Goal: Task Accomplishment & Management: Complete application form

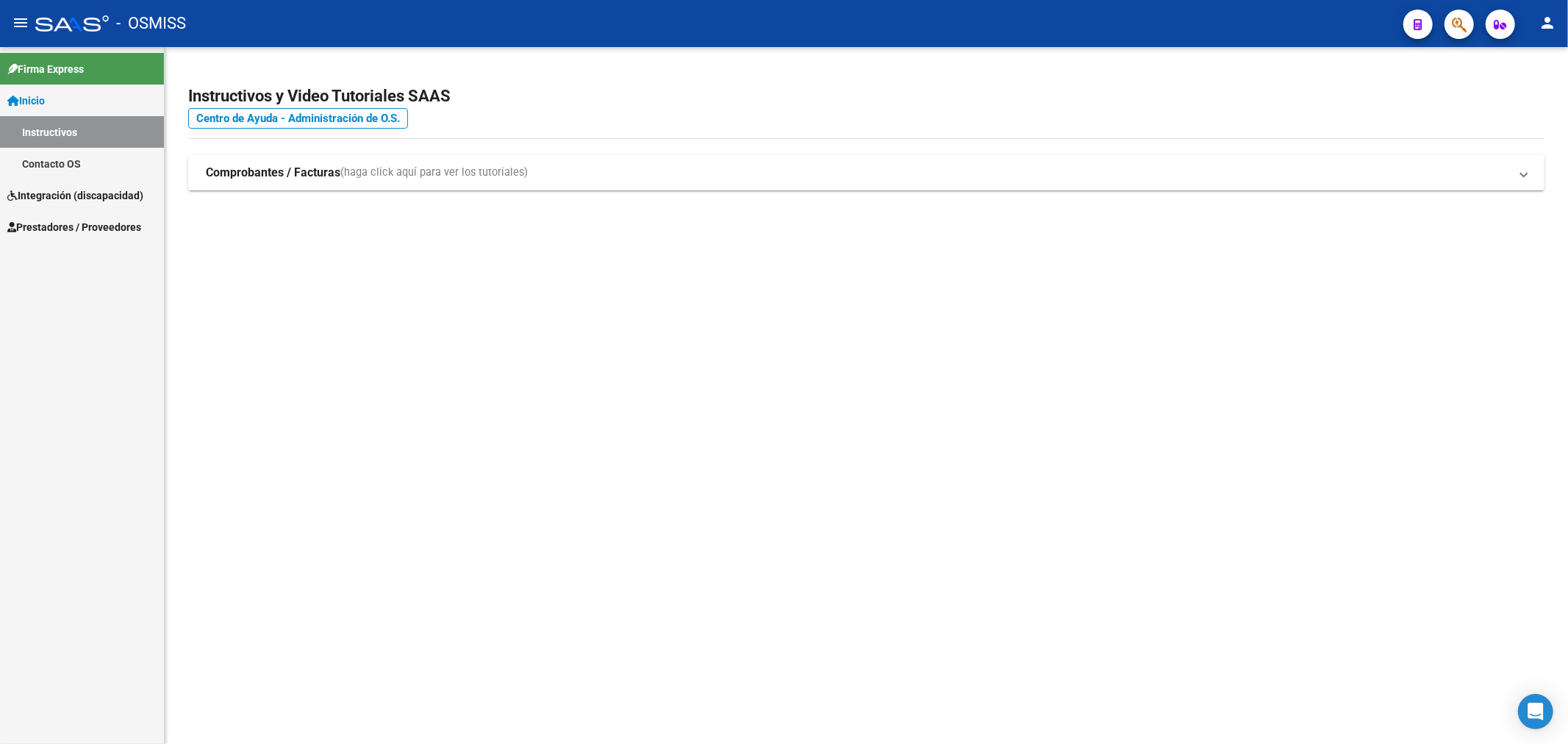
drag, startPoint x: 79, startPoint y: 215, endPoint x: 75, endPoint y: 235, distance: 20.4
click at [79, 215] on link "Prestadores / Proveedores" at bounding box center [82, 227] width 164 height 32
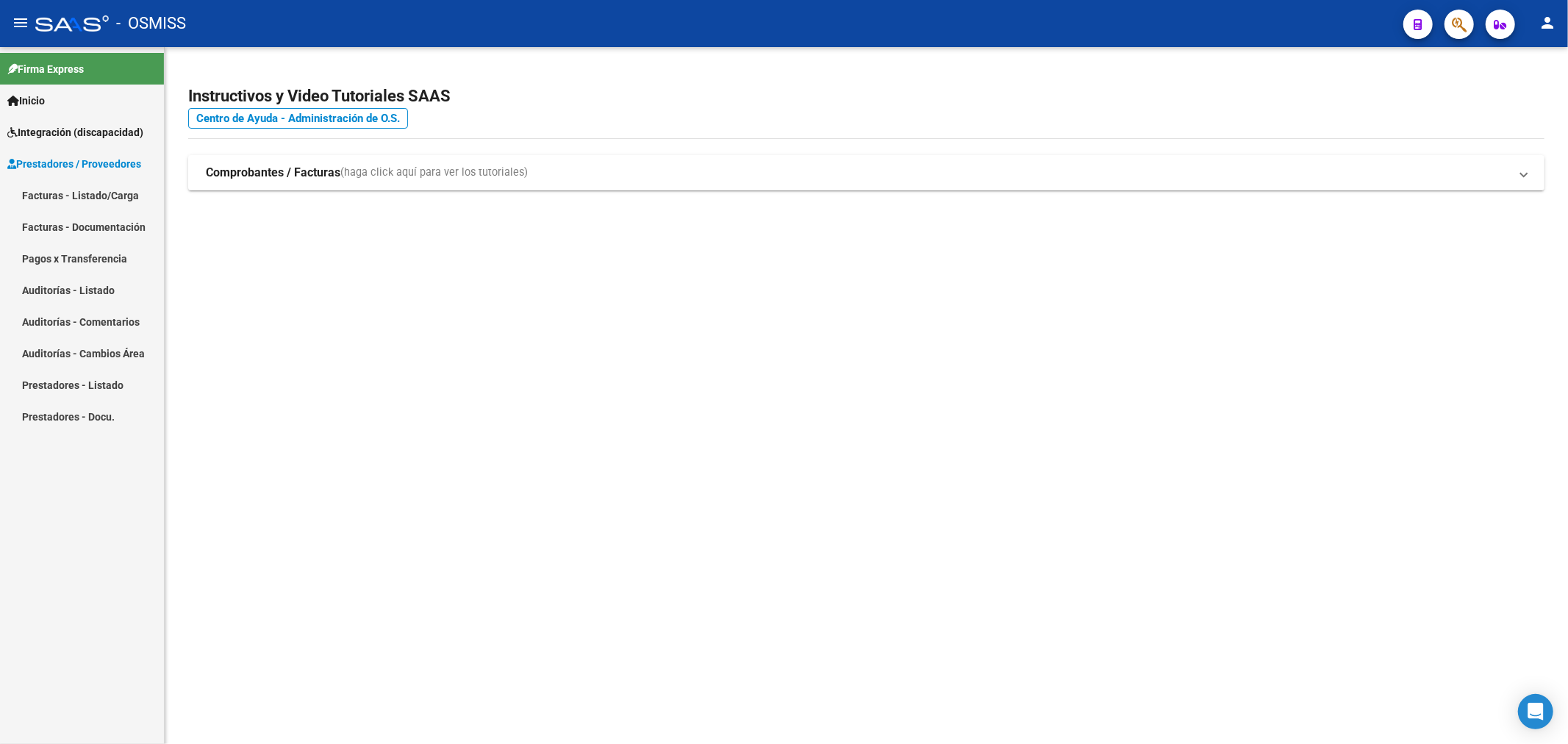
click at [89, 200] on link "Facturas - Listado/Carga" at bounding box center [82, 195] width 164 height 32
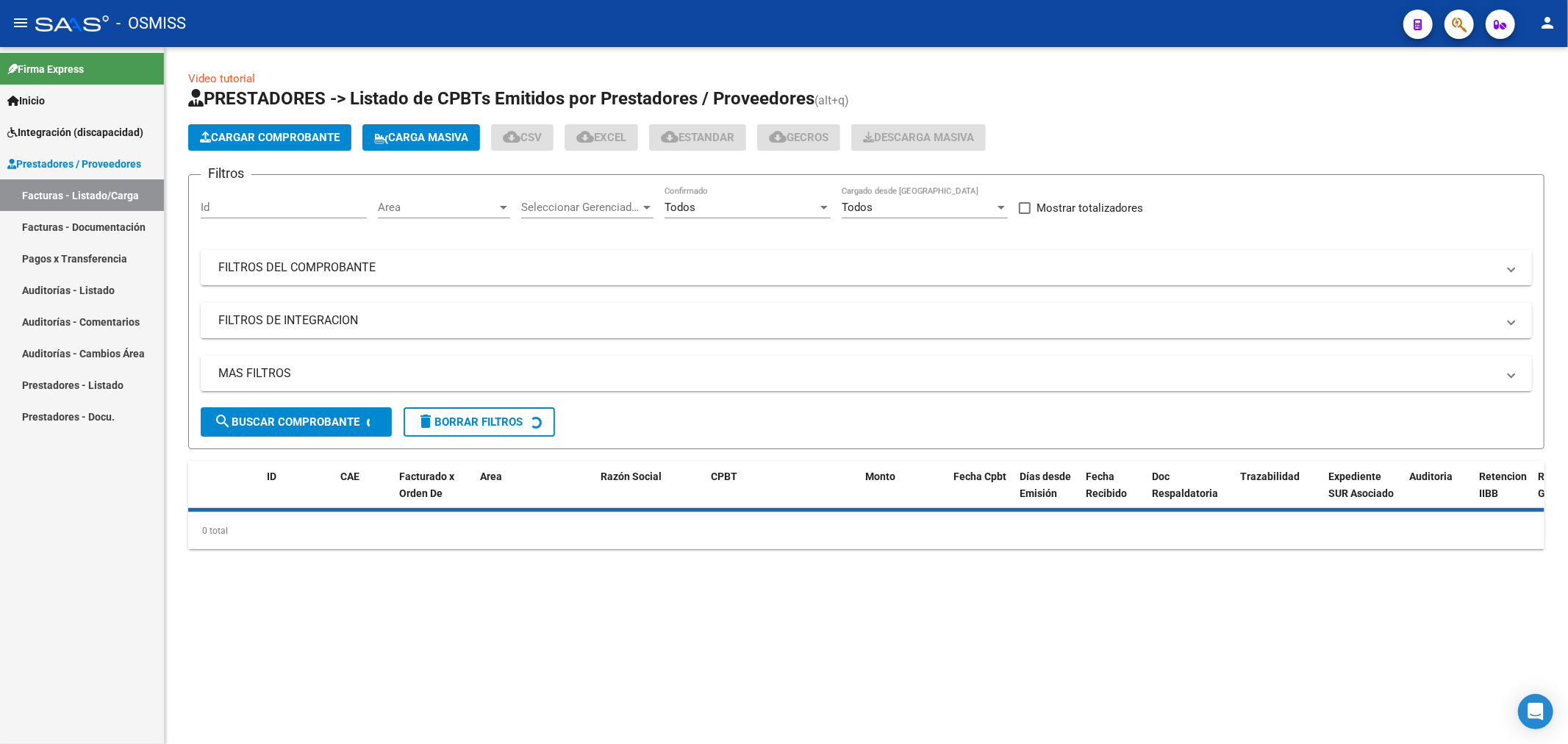
click at [402, 140] on span "Carga Masiva" at bounding box center [421, 137] width 94 height 13
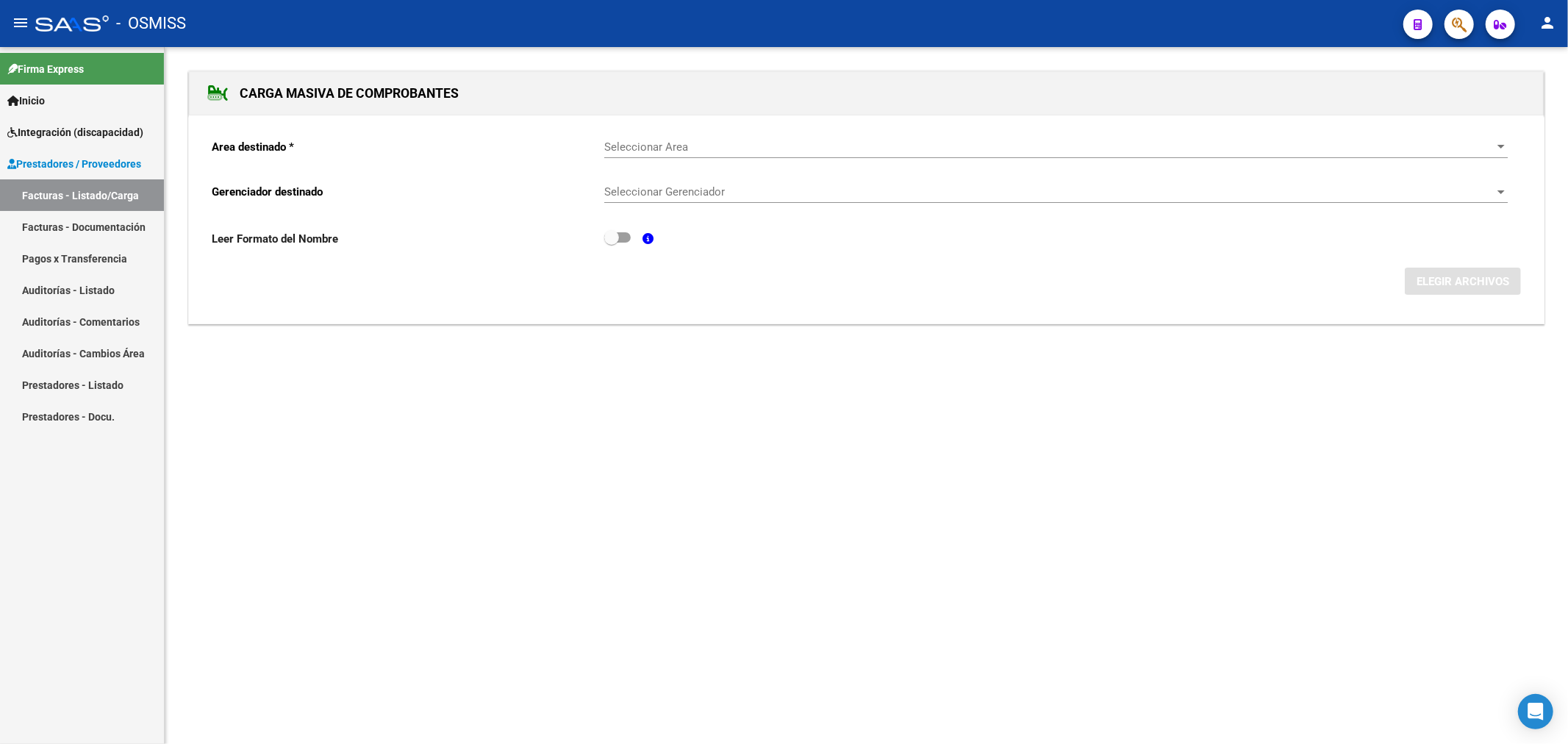
click at [743, 143] on span "Seleccionar Area" at bounding box center [1049, 147] width 890 height 13
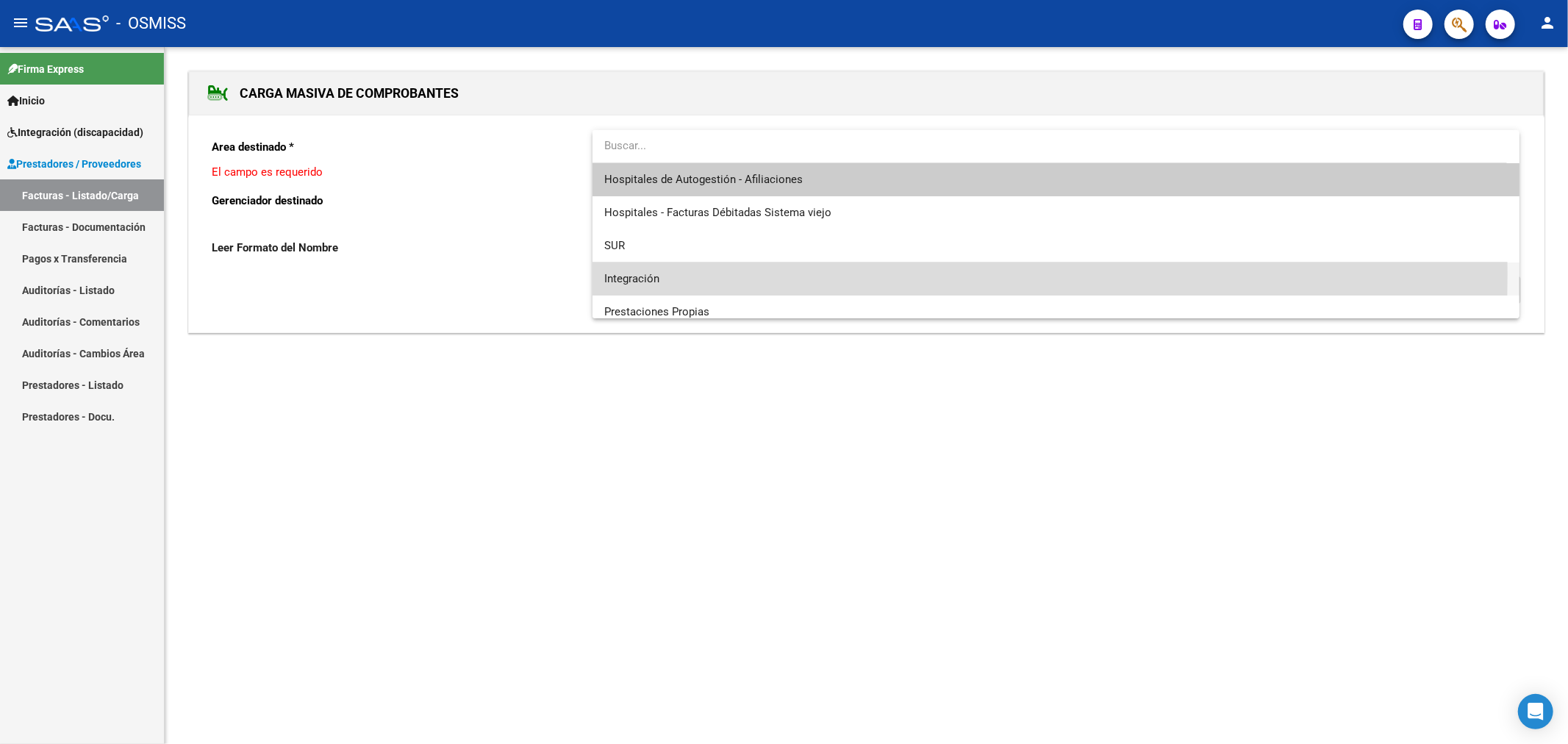
click at [665, 273] on span "Integración" at bounding box center [1056, 279] width 903 height 33
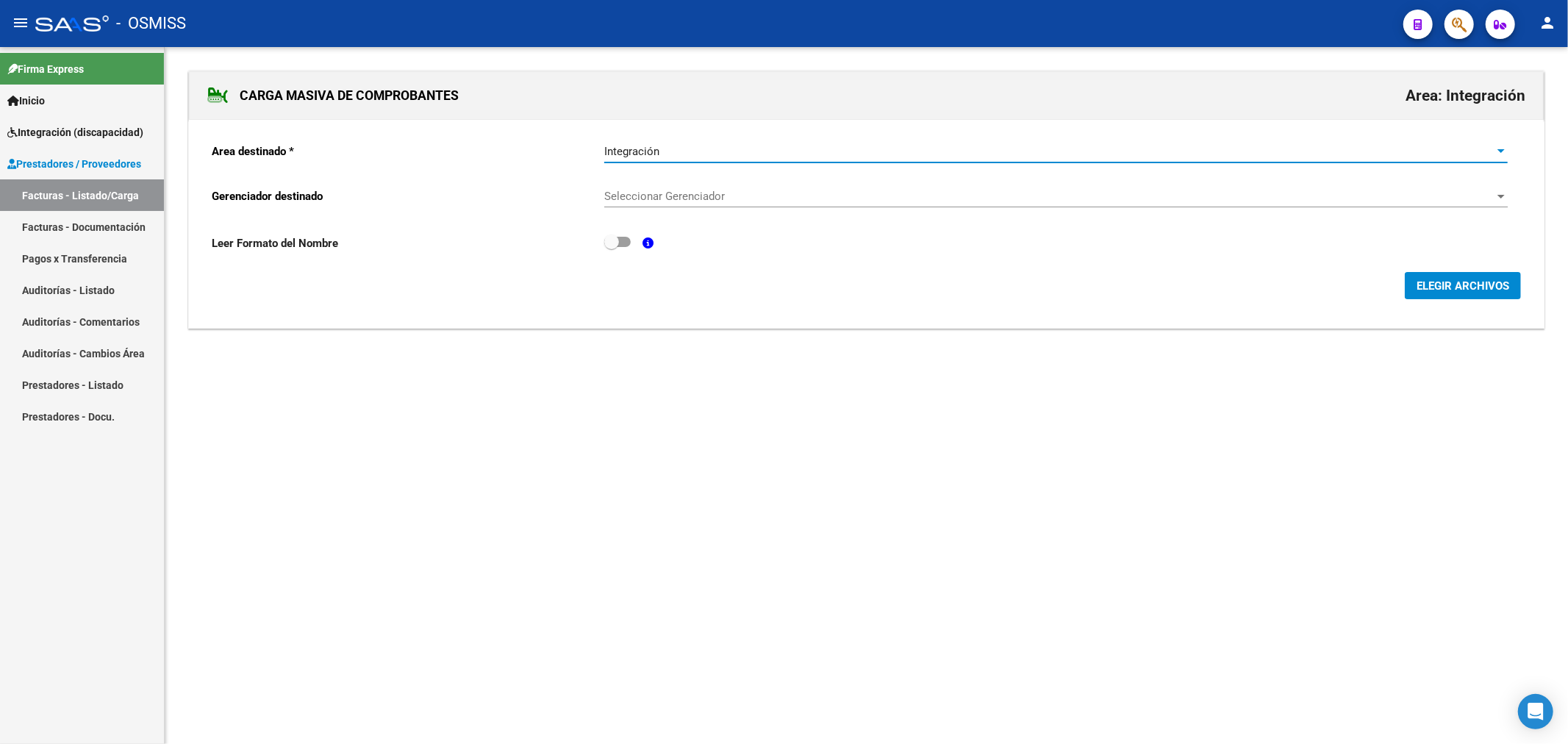
click at [653, 187] on div "Seleccionar Gerenciador Seleccionar Gerenciador" at bounding box center [1056, 192] width 903 height 32
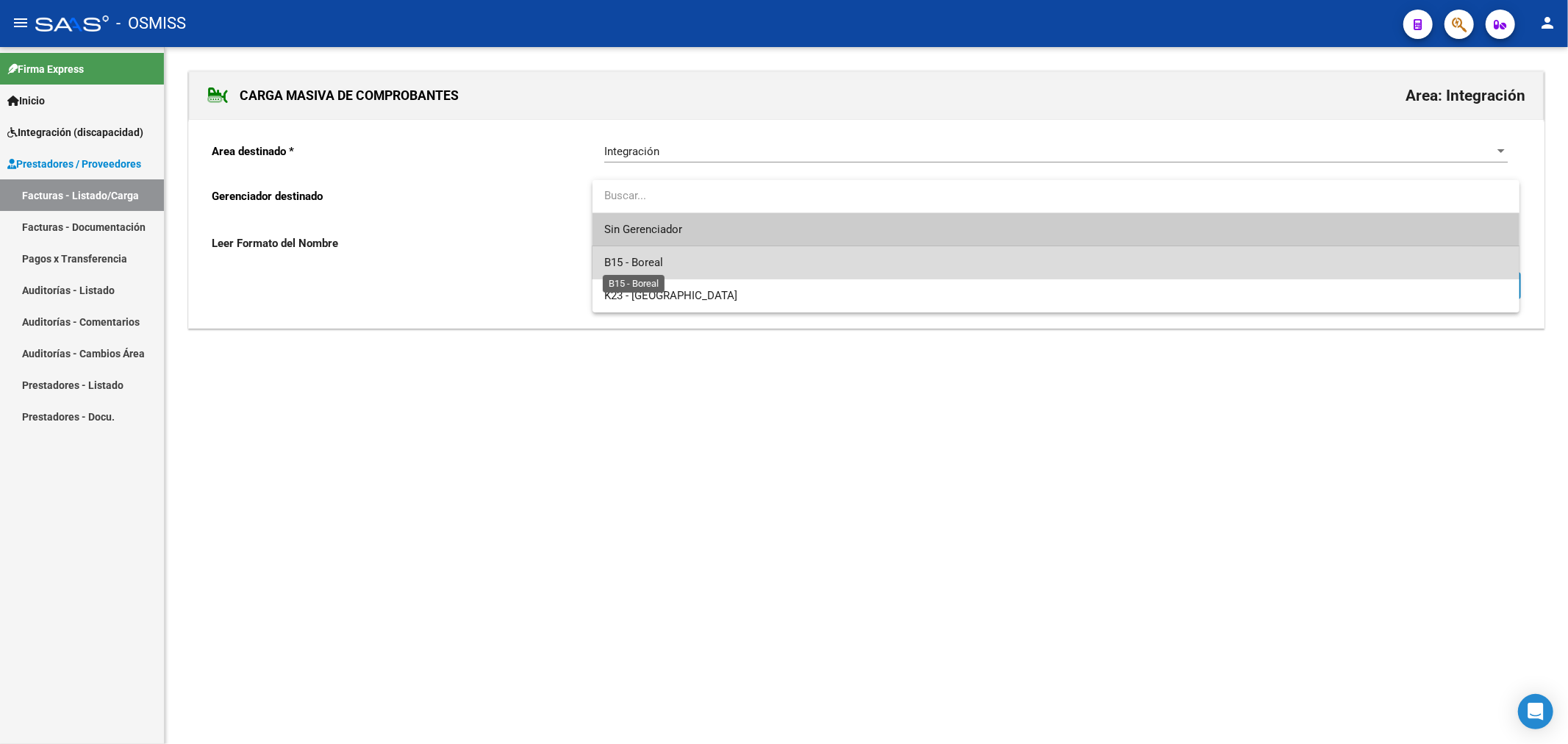
click at [655, 256] on span "B15 - Boreal" at bounding box center [634, 263] width 58 height 13
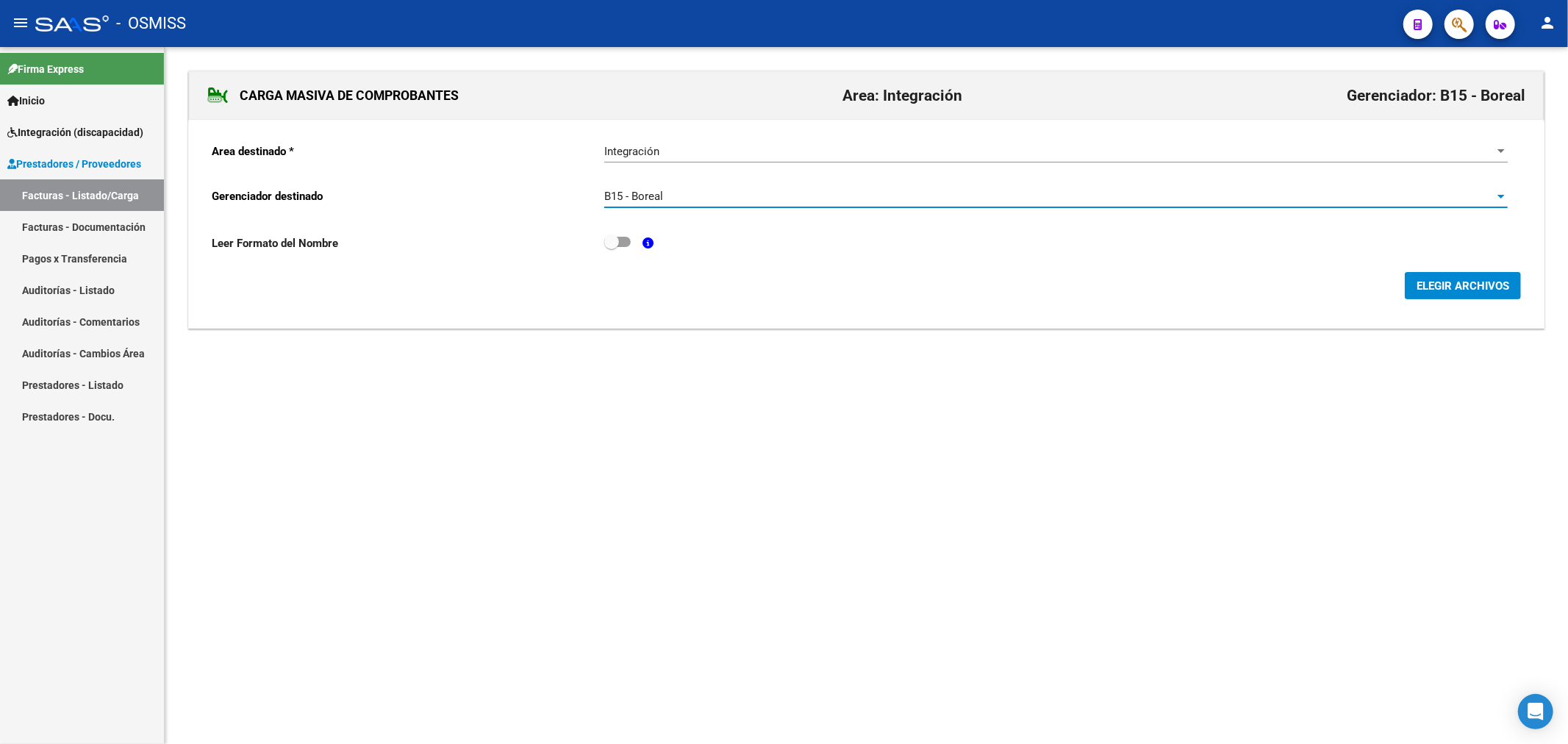
click at [631, 240] on div "Leer Formato del Nombre" at bounding box center [866, 246] width 1309 height 27
click at [624, 243] on span at bounding box center [618, 241] width 26 height 10
click at [611, 247] on input "checkbox" at bounding box center [611, 247] width 1 height 1
checkbox input "true"
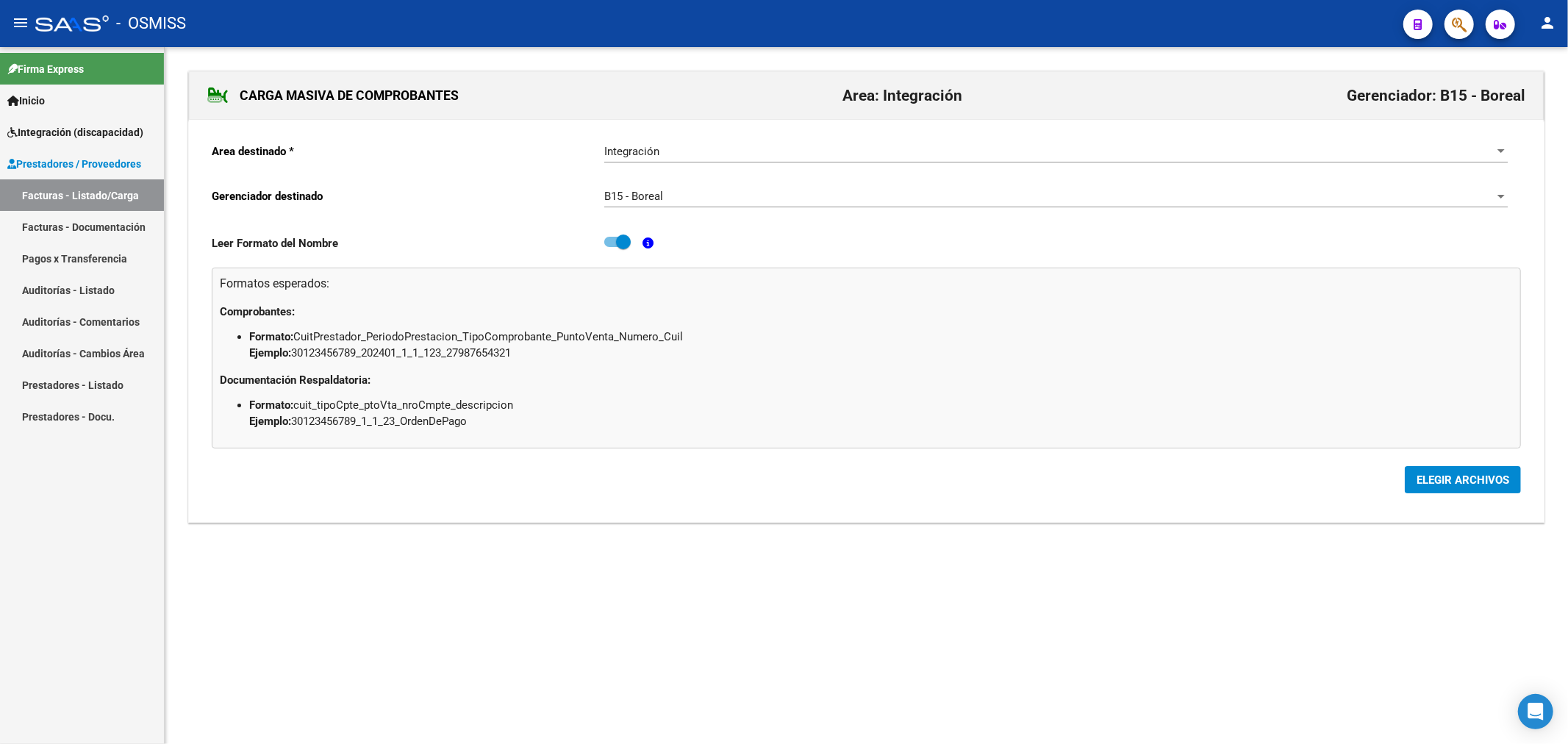
click at [1429, 476] on span "ELEGIR ARCHIVOS" at bounding box center [1463, 480] width 92 height 13
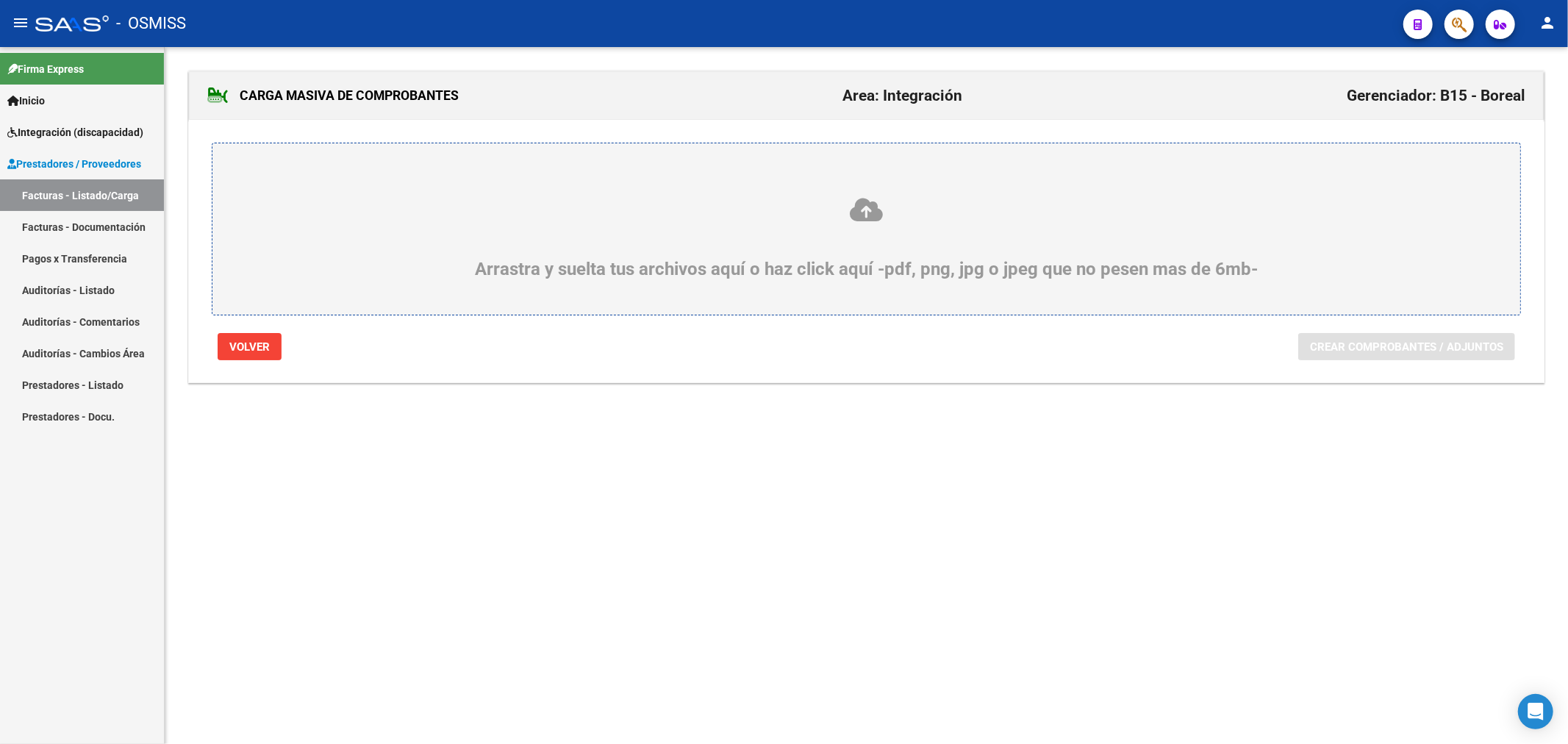
click at [649, 194] on label "Arrastra y suelta tus archivos aquí o haz click aquí -pdf, png, jpg o jpeg que …" at bounding box center [866, 229] width 1237 height 101
click at [0, 0] on input "Arrastra y suelta tus archivos aquí o haz click aquí -pdf, png, jpg o jpeg que …" at bounding box center [0, 0] width 0 height 0
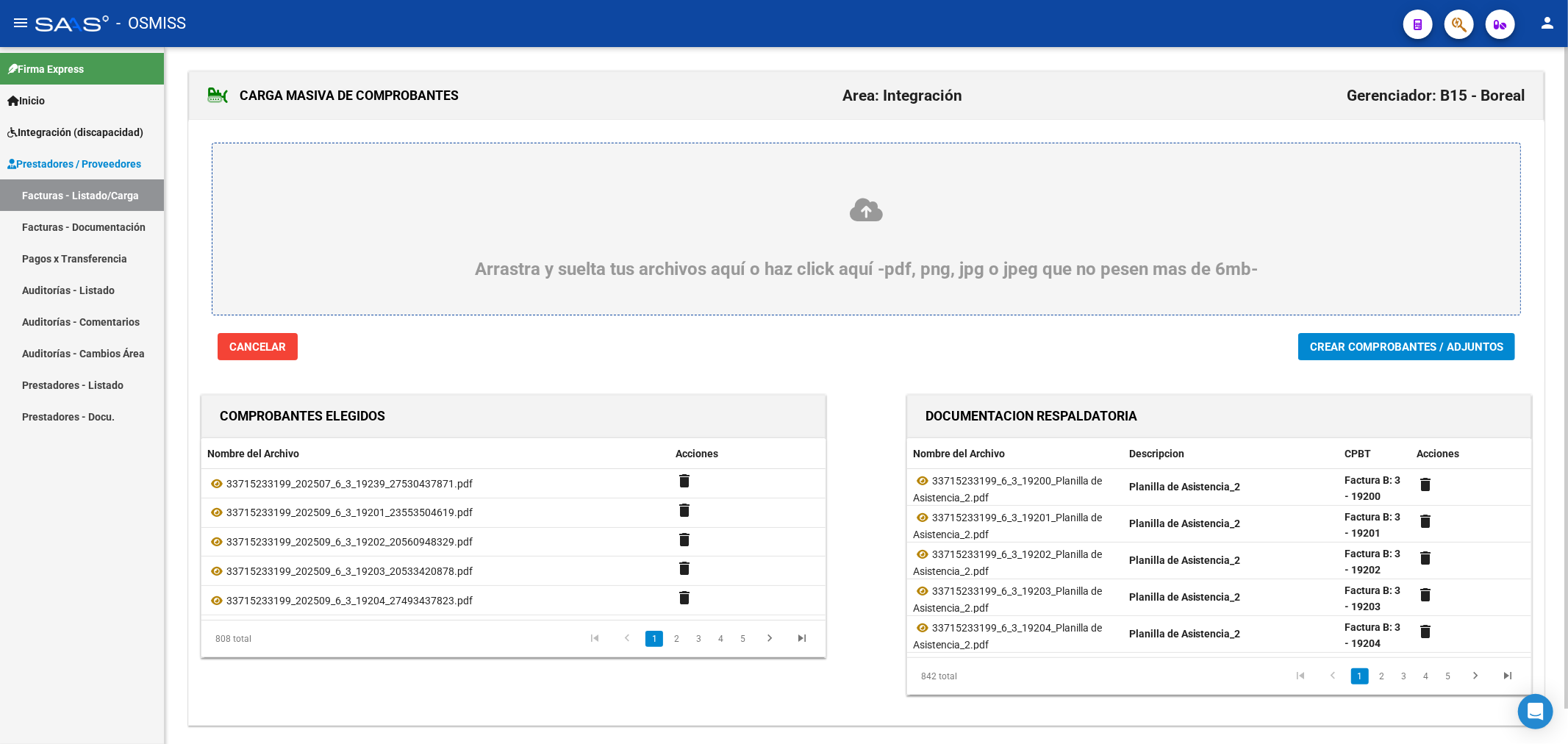
click at [1344, 350] on span "Crear Comprobantes / Adjuntos" at bounding box center [1406, 347] width 193 height 13
